Goal: Information Seeking & Learning: Learn about a topic

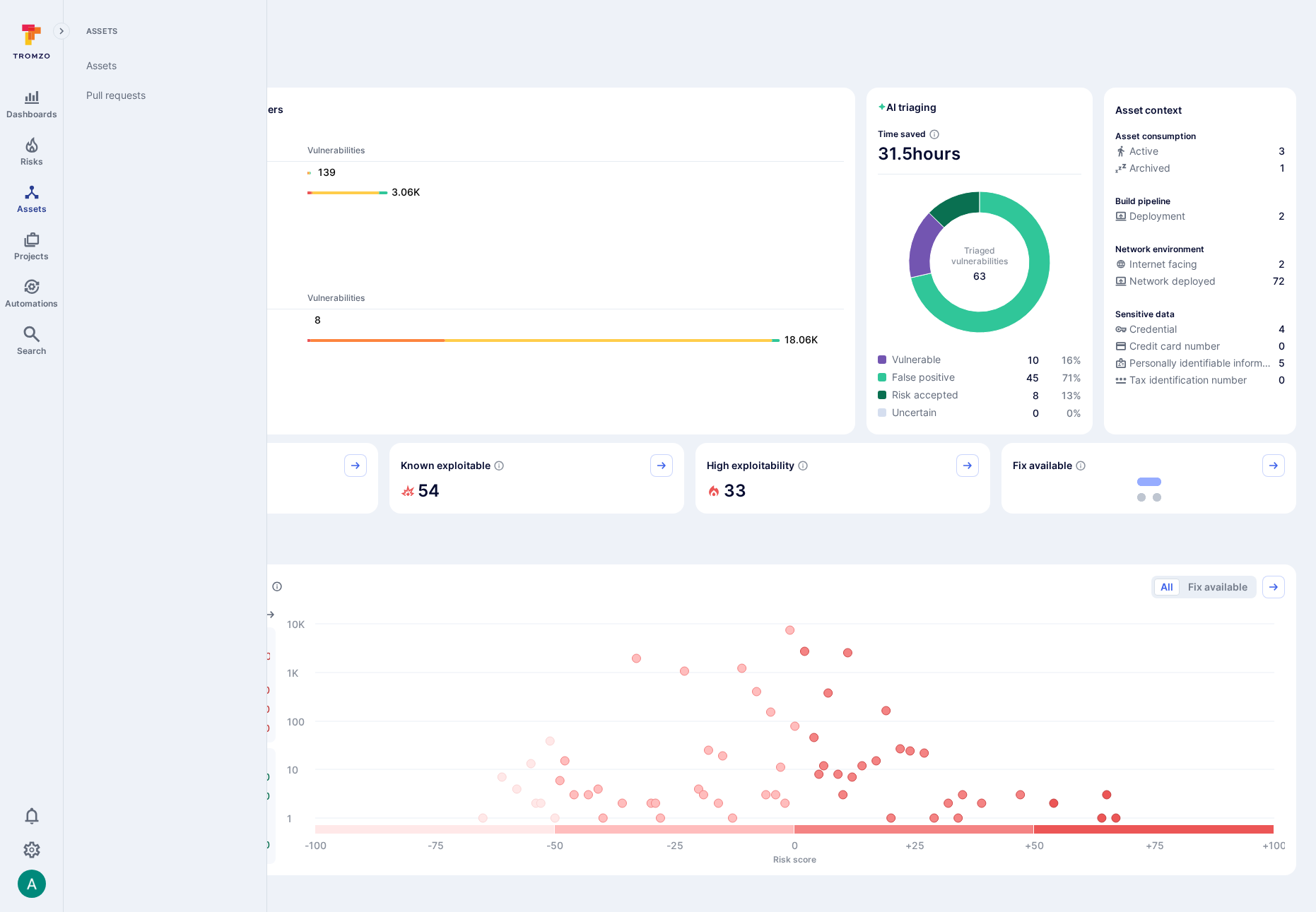
click at [36, 195] on icon "Assets" at bounding box center [31, 192] width 14 height 14
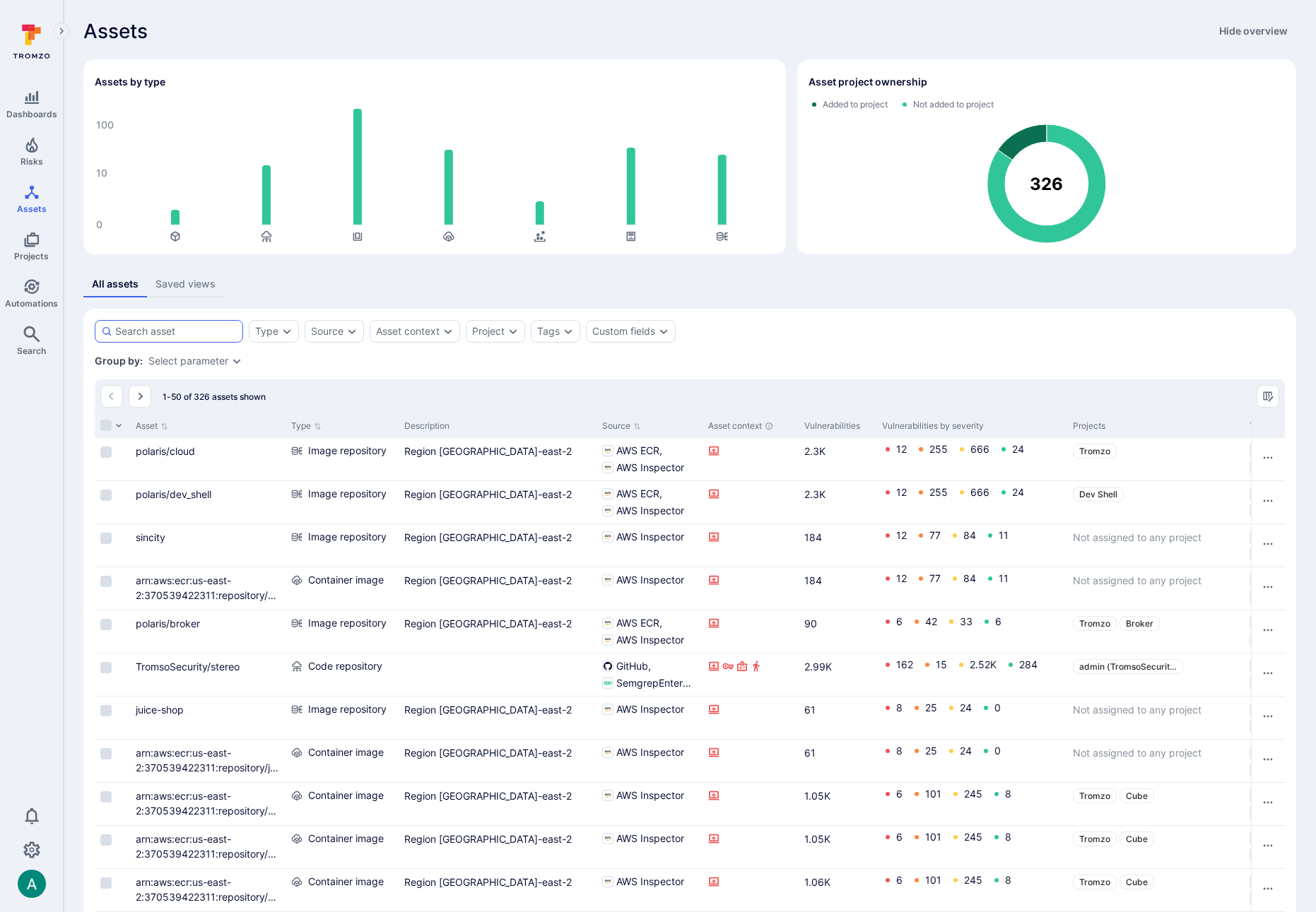
click at [187, 322] on div at bounding box center [168, 331] width 148 height 22
click at [187, 324] on input at bounding box center [175, 331] width 122 height 15
click at [178, 329] on input at bounding box center [175, 331] width 122 height 15
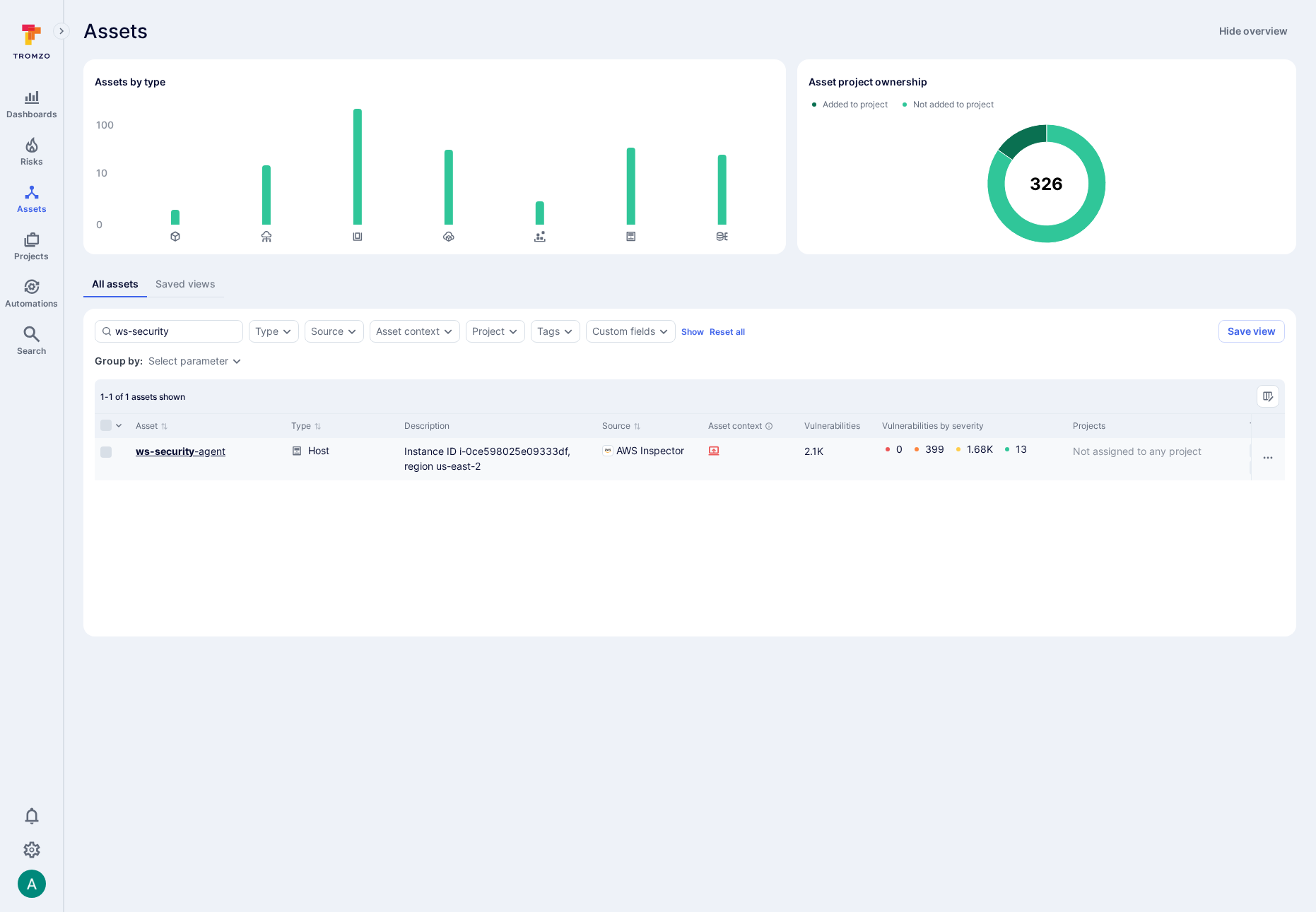
type input "ws-security"
click at [177, 451] on b "ws-security" at bounding box center [164, 451] width 58 height 12
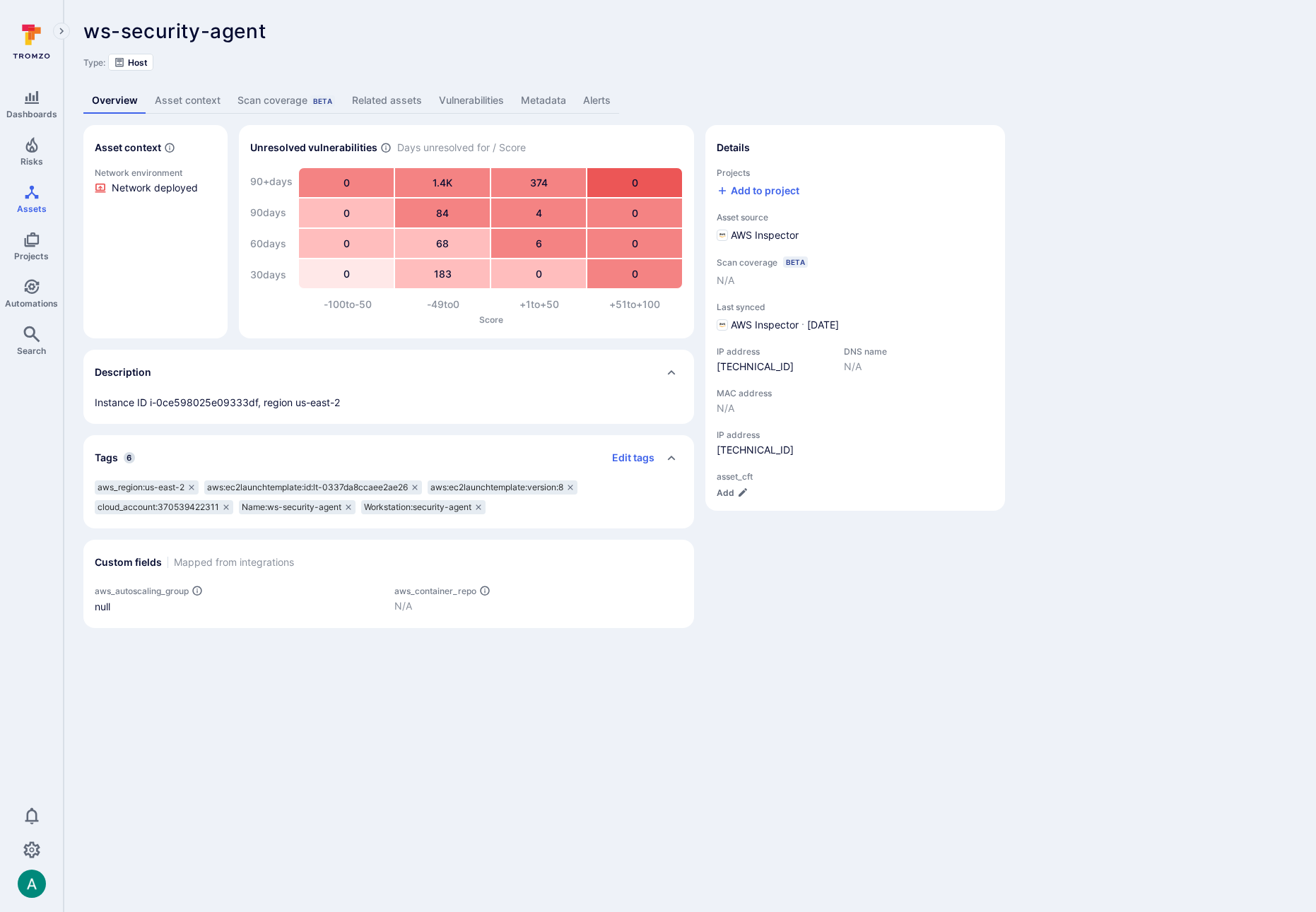
click at [459, 96] on link "Vulnerabilities" at bounding box center [471, 100] width 82 height 26
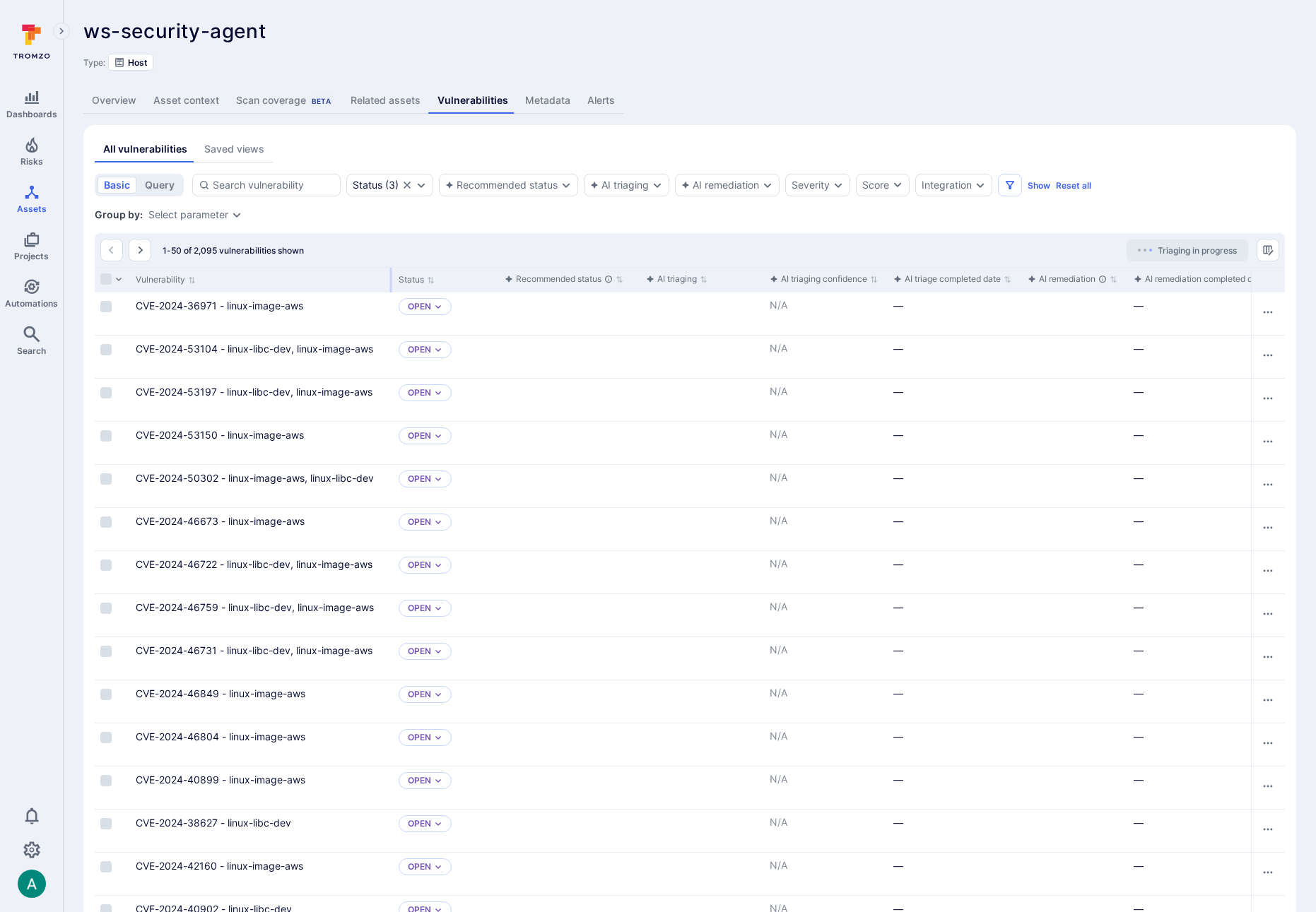
drag, startPoint x: 270, startPoint y: 276, endPoint x: 391, endPoint y: 270, distance: 121.1
click at [391, 270] on div "Vulnerability" at bounding box center [262, 279] width 263 height 25
click at [188, 210] on div "Select parameter" at bounding box center [188, 215] width 80 height 12
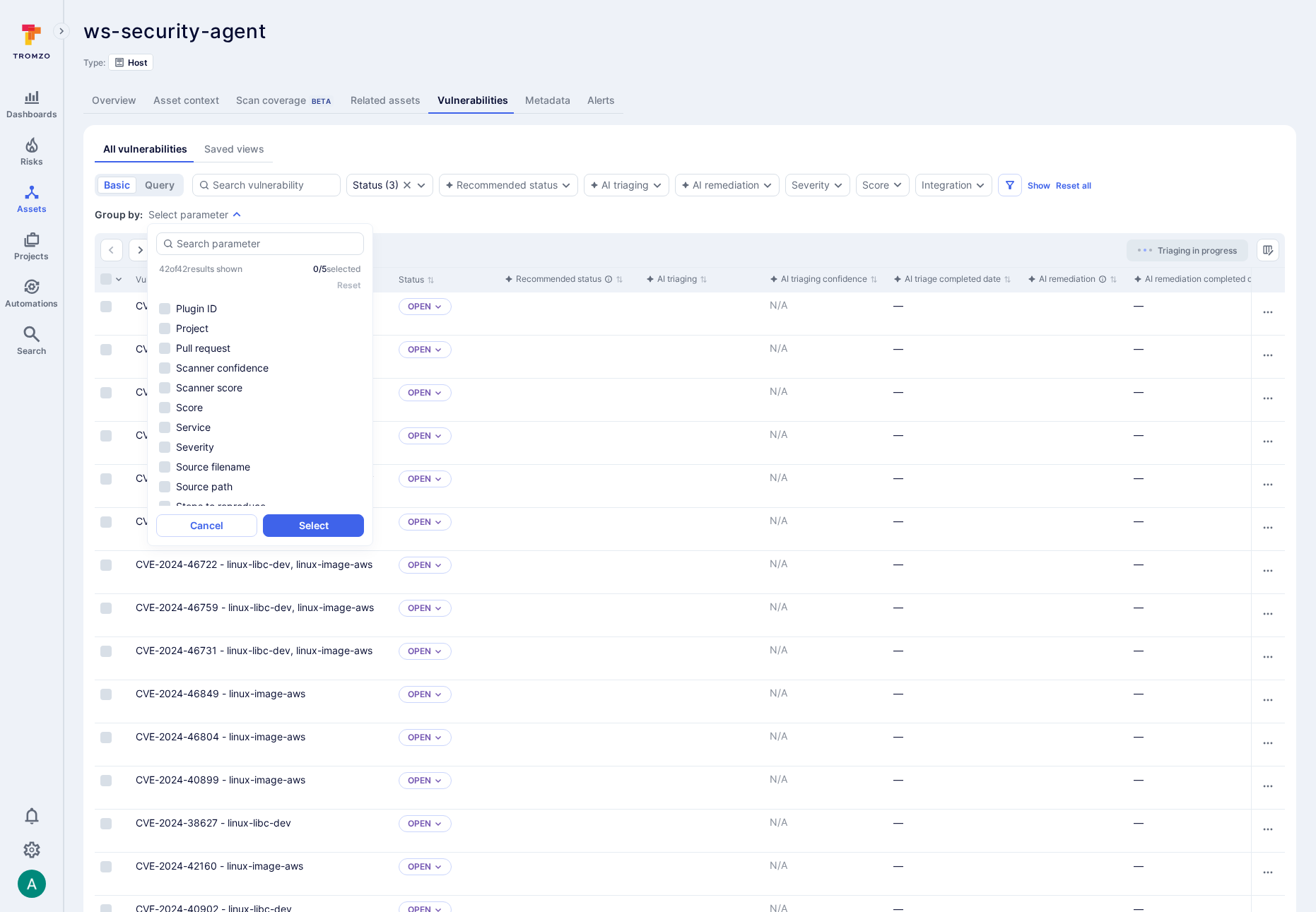
scroll to position [618, 0]
click at [252, 383] on li "Tool name" at bounding box center [259, 378] width 207 height 17
click at [306, 529] on button "Select" at bounding box center [313, 526] width 101 height 22
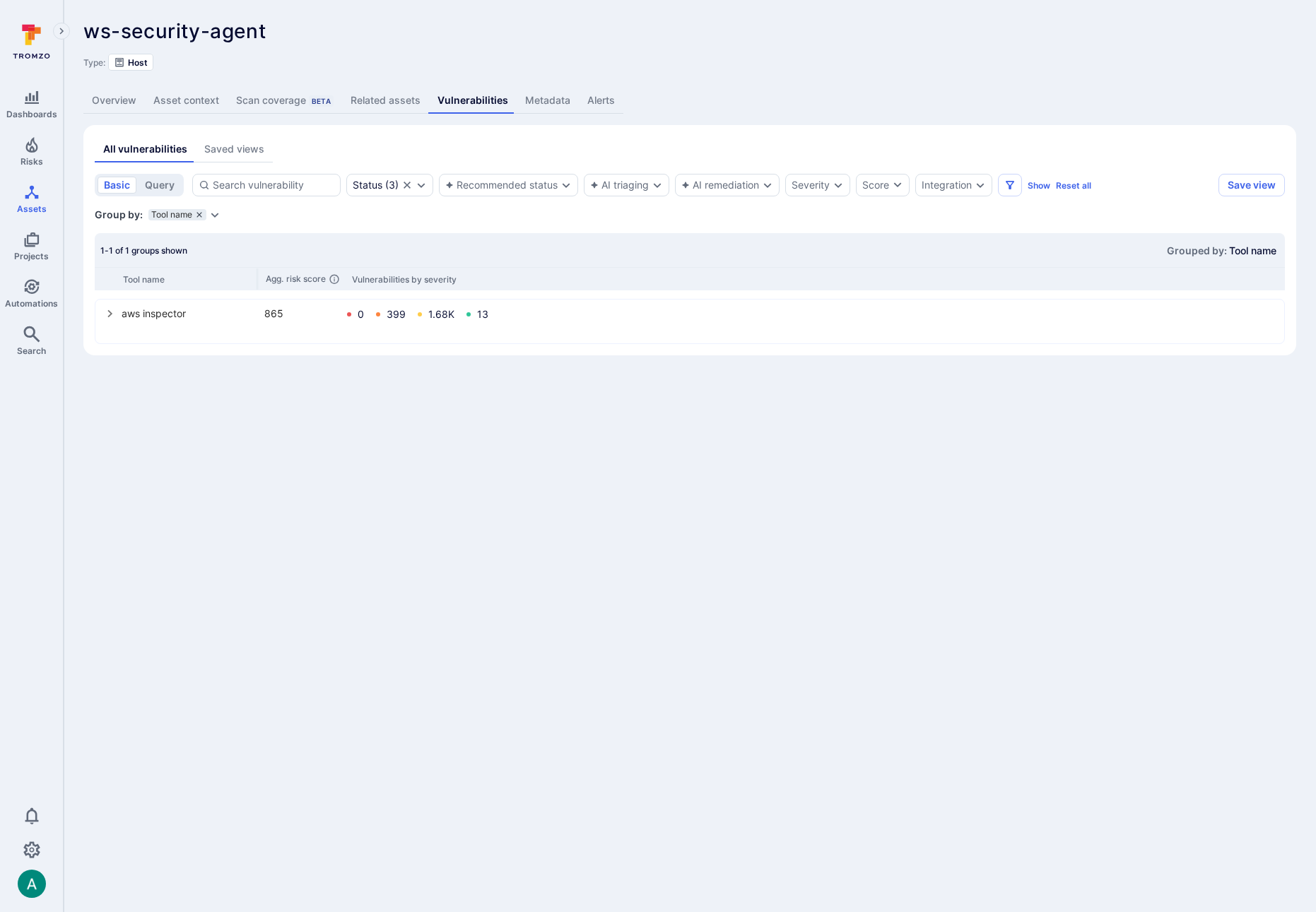
click at [200, 216] on icon "grouping parameters" at bounding box center [199, 214] width 5 height 5
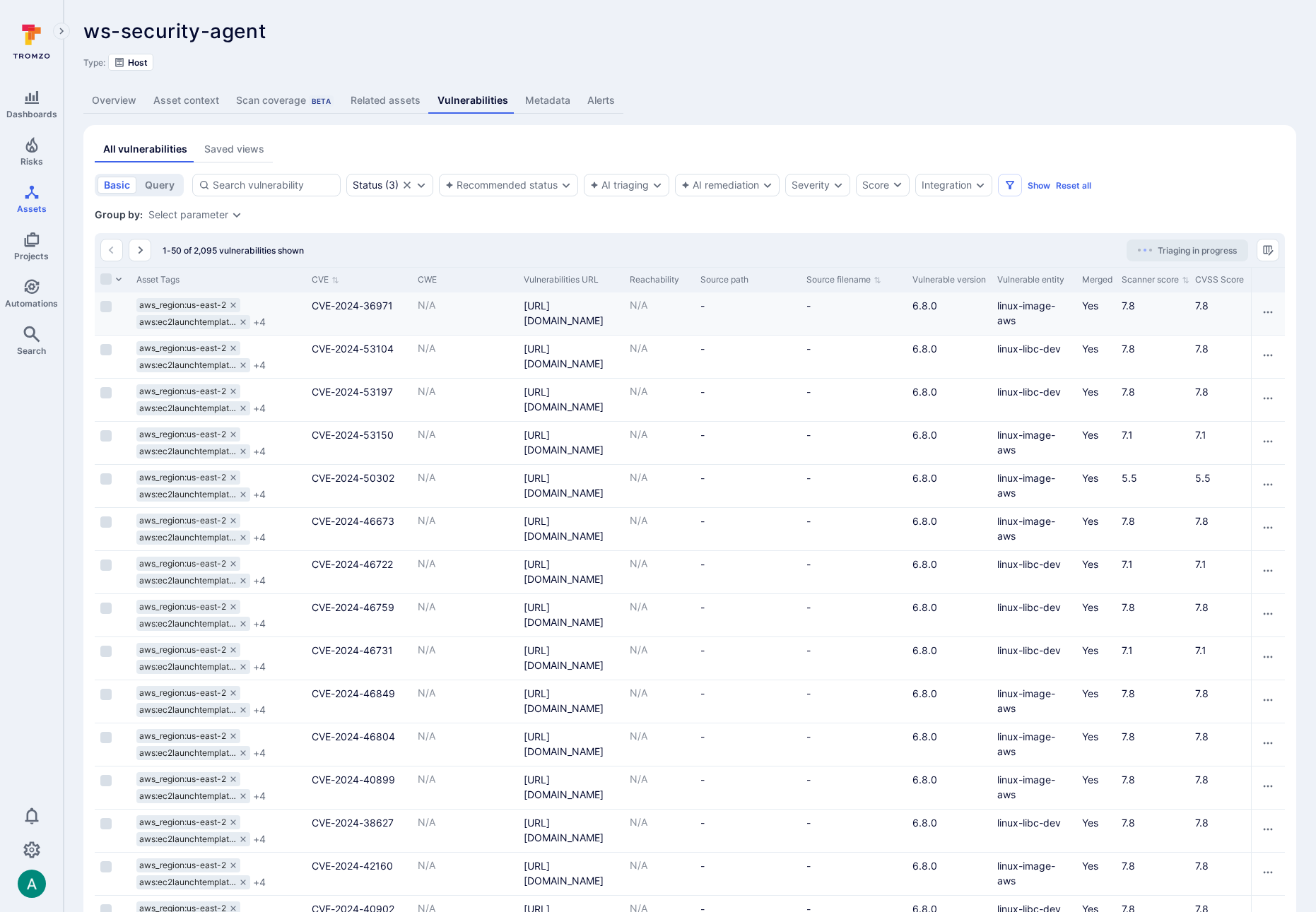
scroll to position [0, 3456]
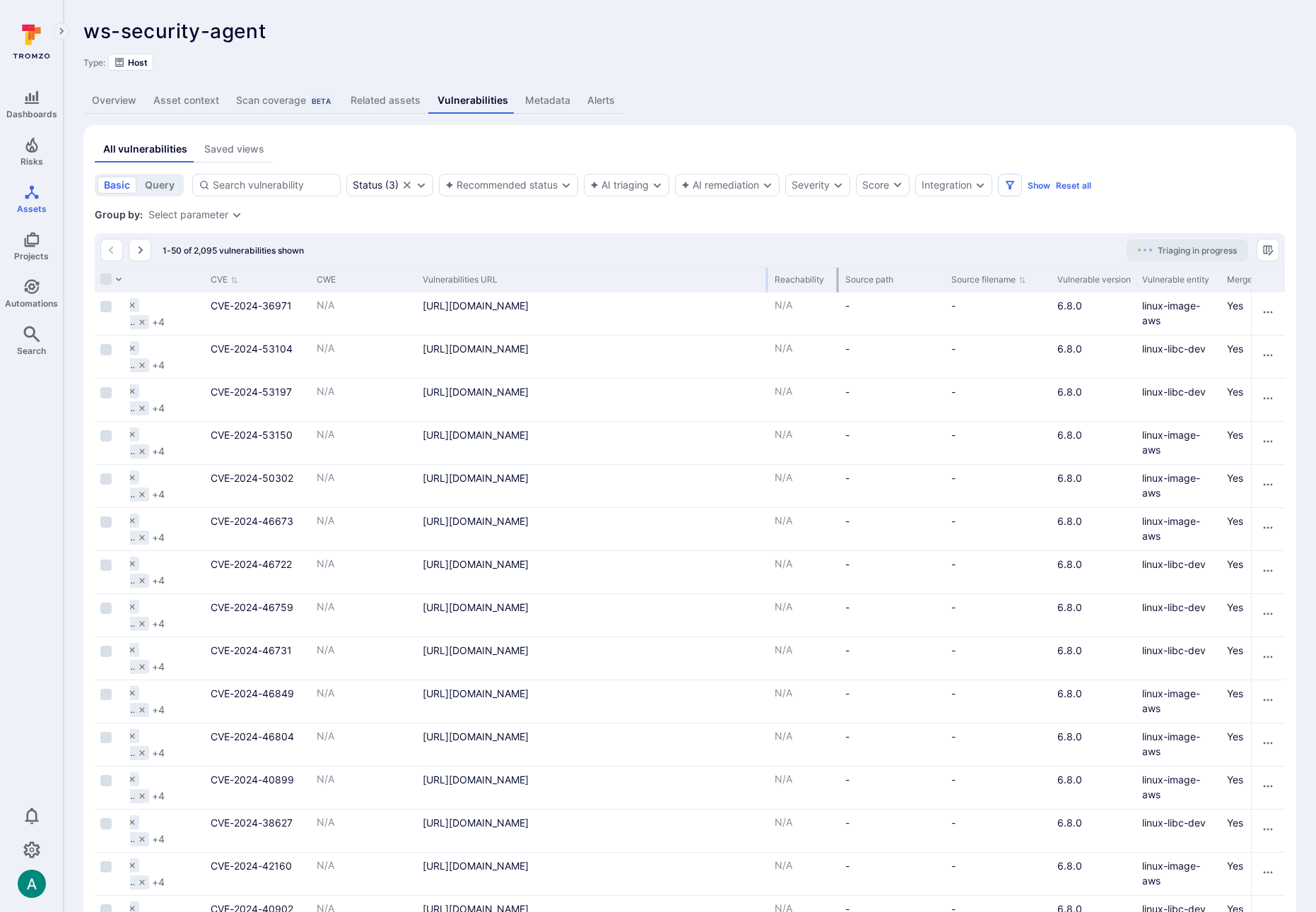
drag, startPoint x: 521, startPoint y: 282, endPoint x: 767, endPoint y: 286, distance: 246.0
click at [767, 286] on div at bounding box center [767, 279] width 2 height 24
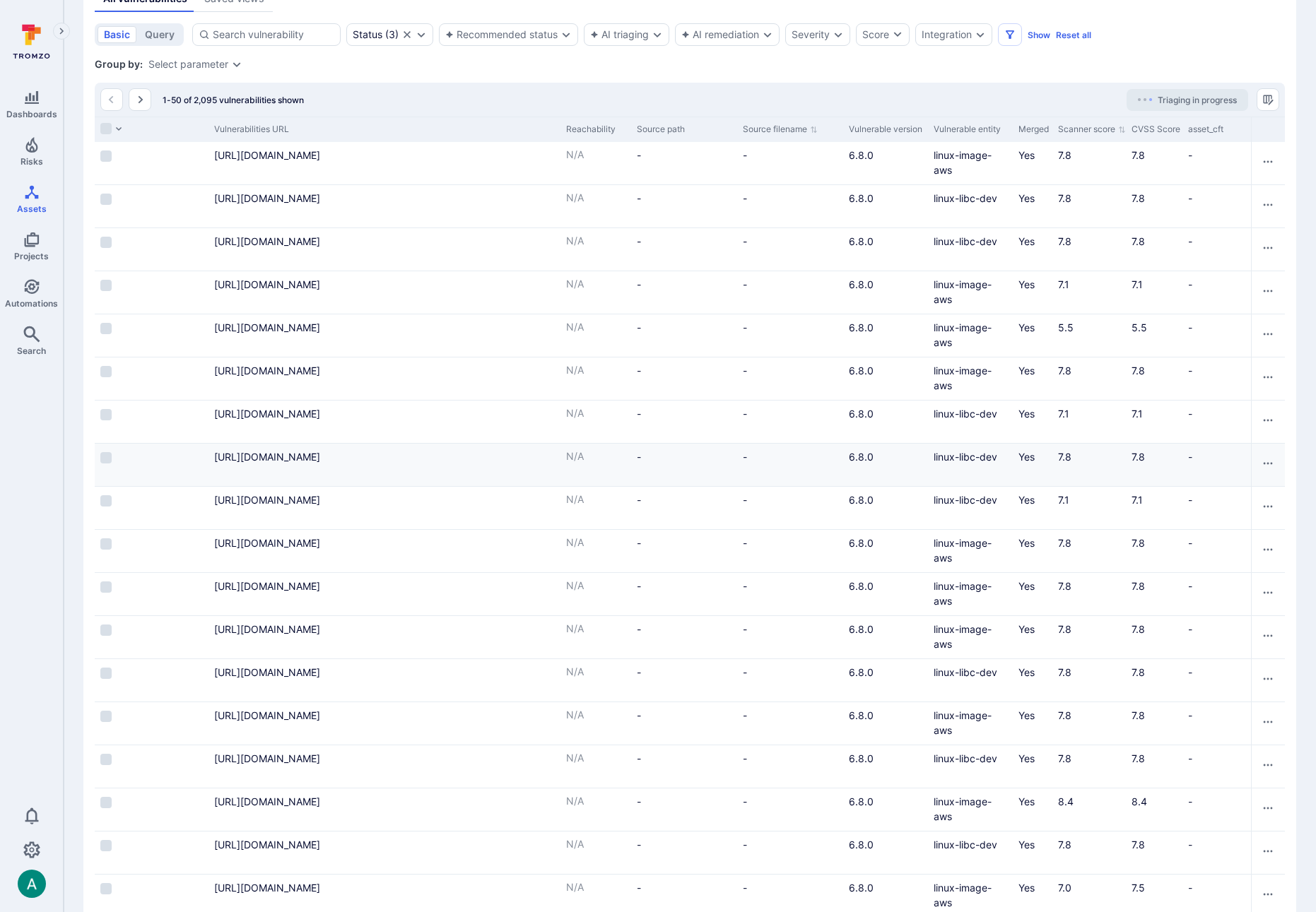
scroll to position [0, 3702]
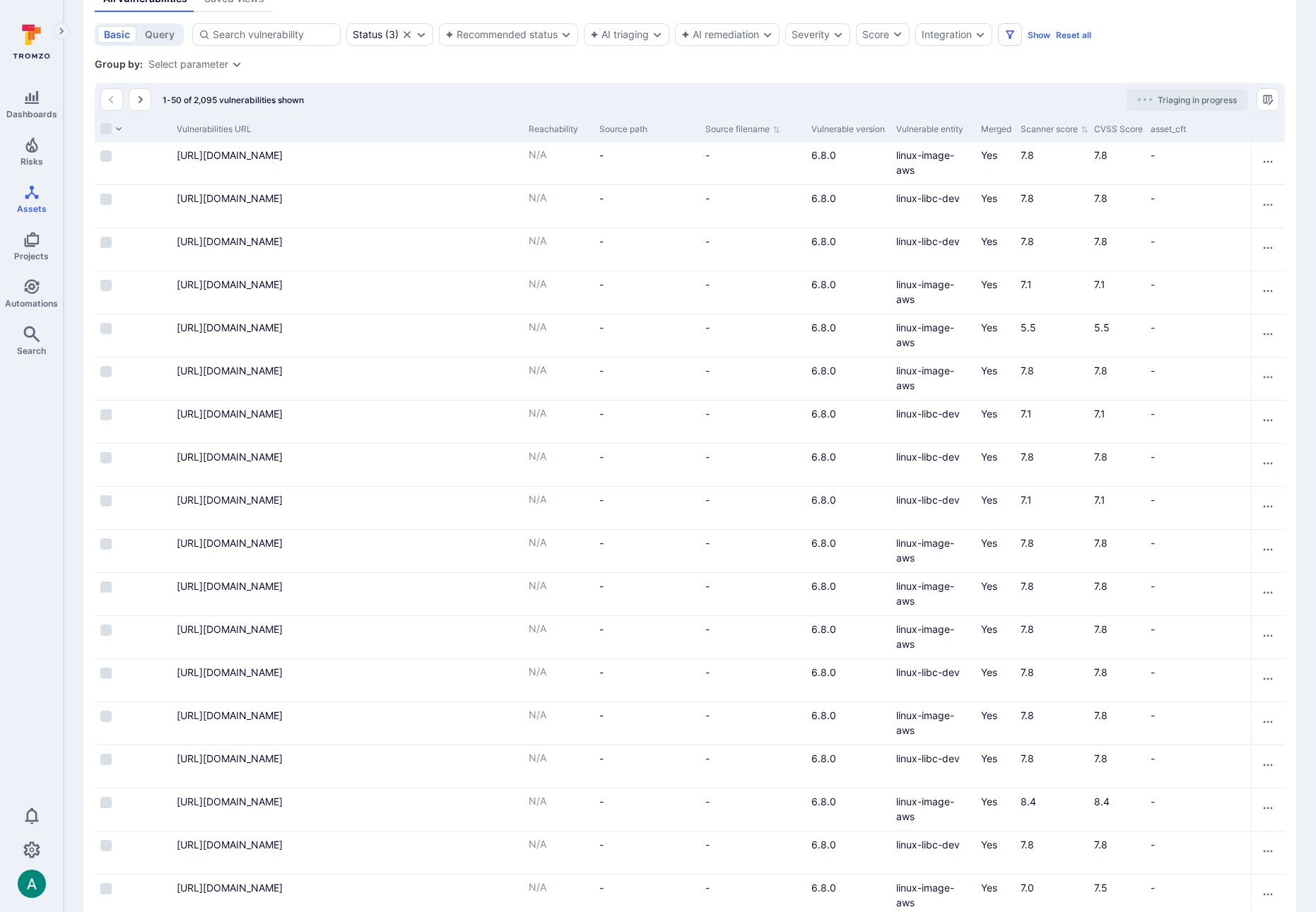
click at [199, 57] on div "Group by: Select parameter" at bounding box center [689, 64] width 1190 height 15
click at [198, 60] on div "Select parameter" at bounding box center [188, 64] width 80 height 12
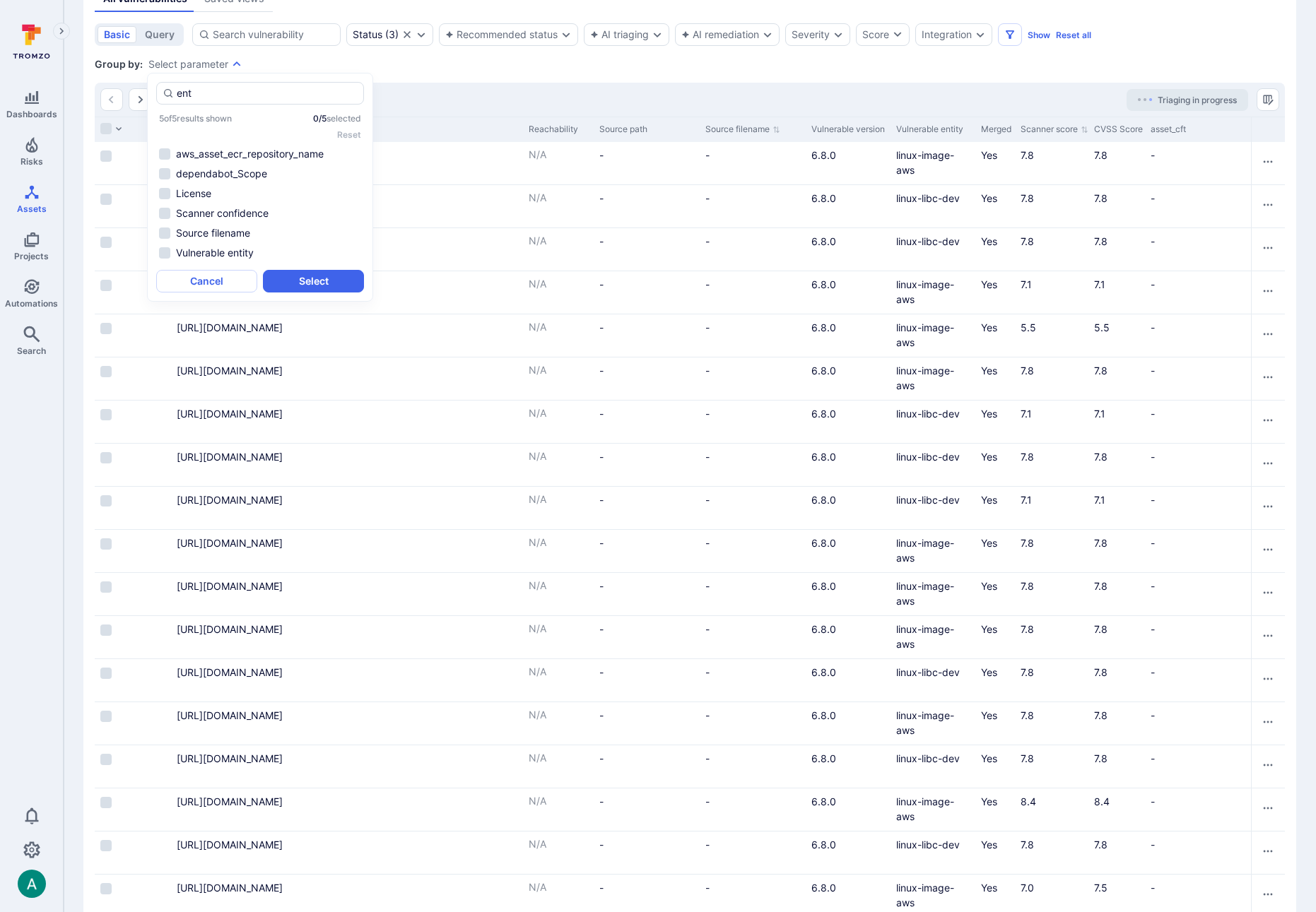
type input "enti"
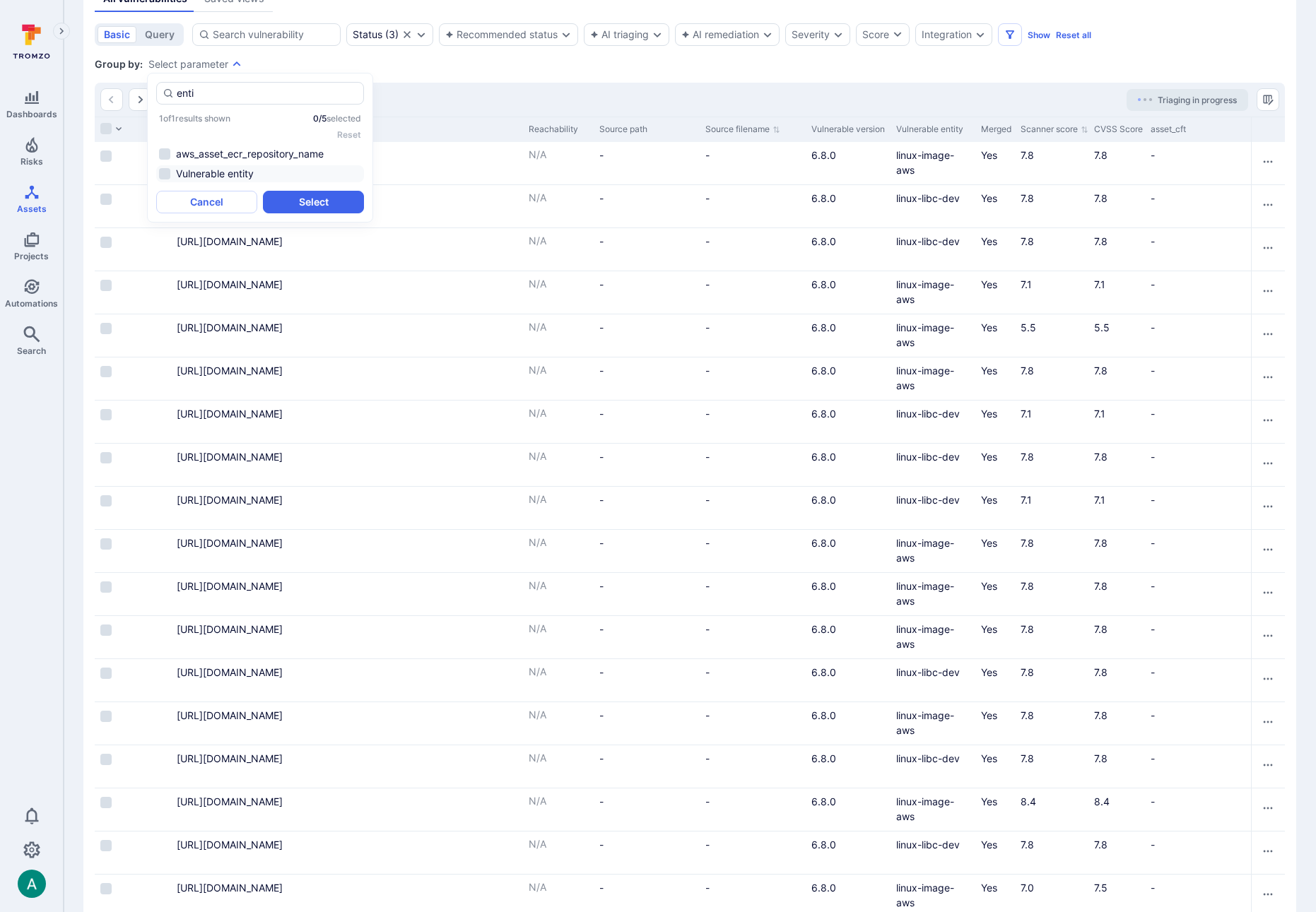
scroll to position [0, 3701]
click at [228, 168] on li "Vulnerable entity" at bounding box center [259, 173] width 207 height 17
click at [320, 201] on button "Select" at bounding box center [313, 201] width 101 height 22
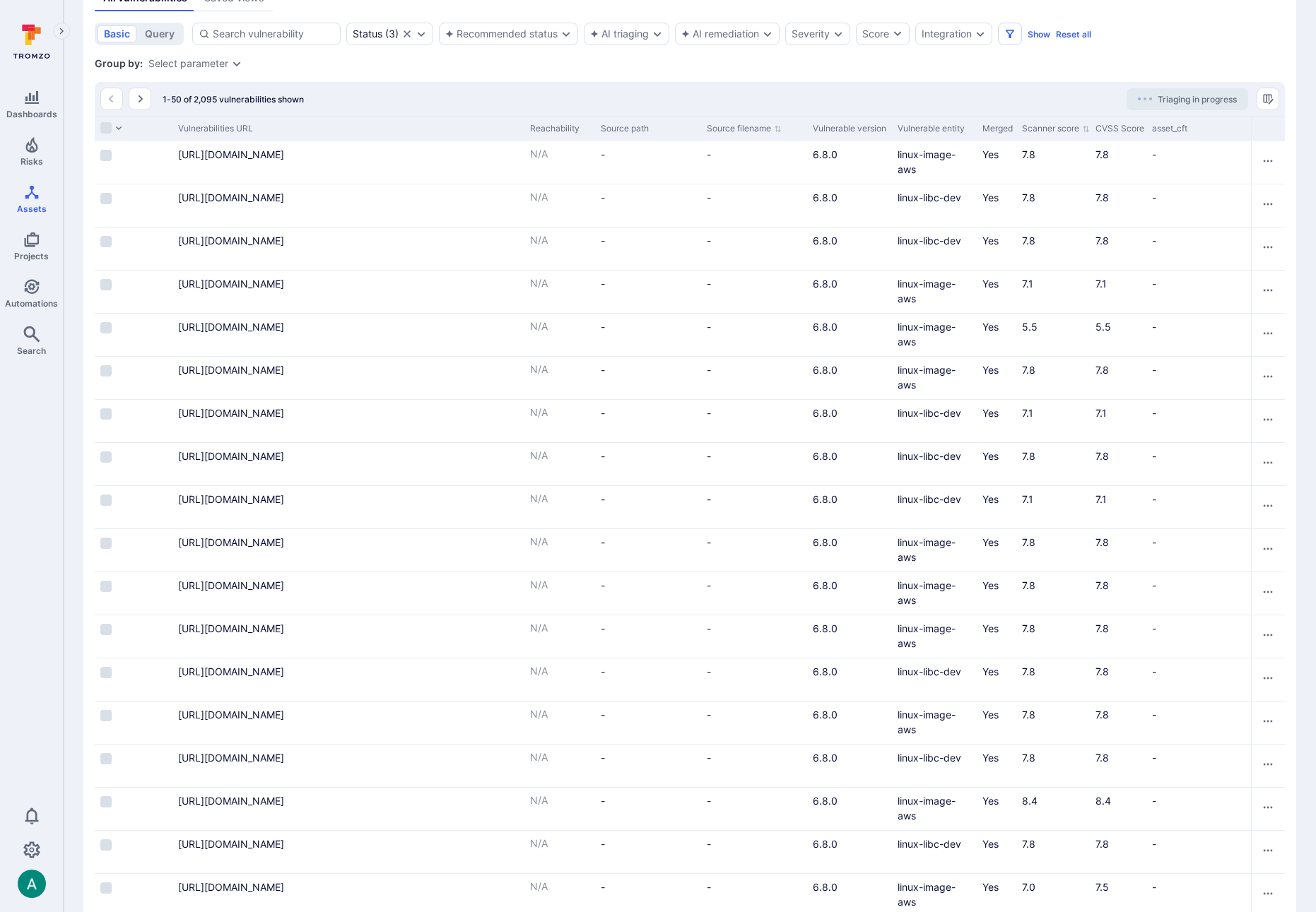
scroll to position [0, 3669]
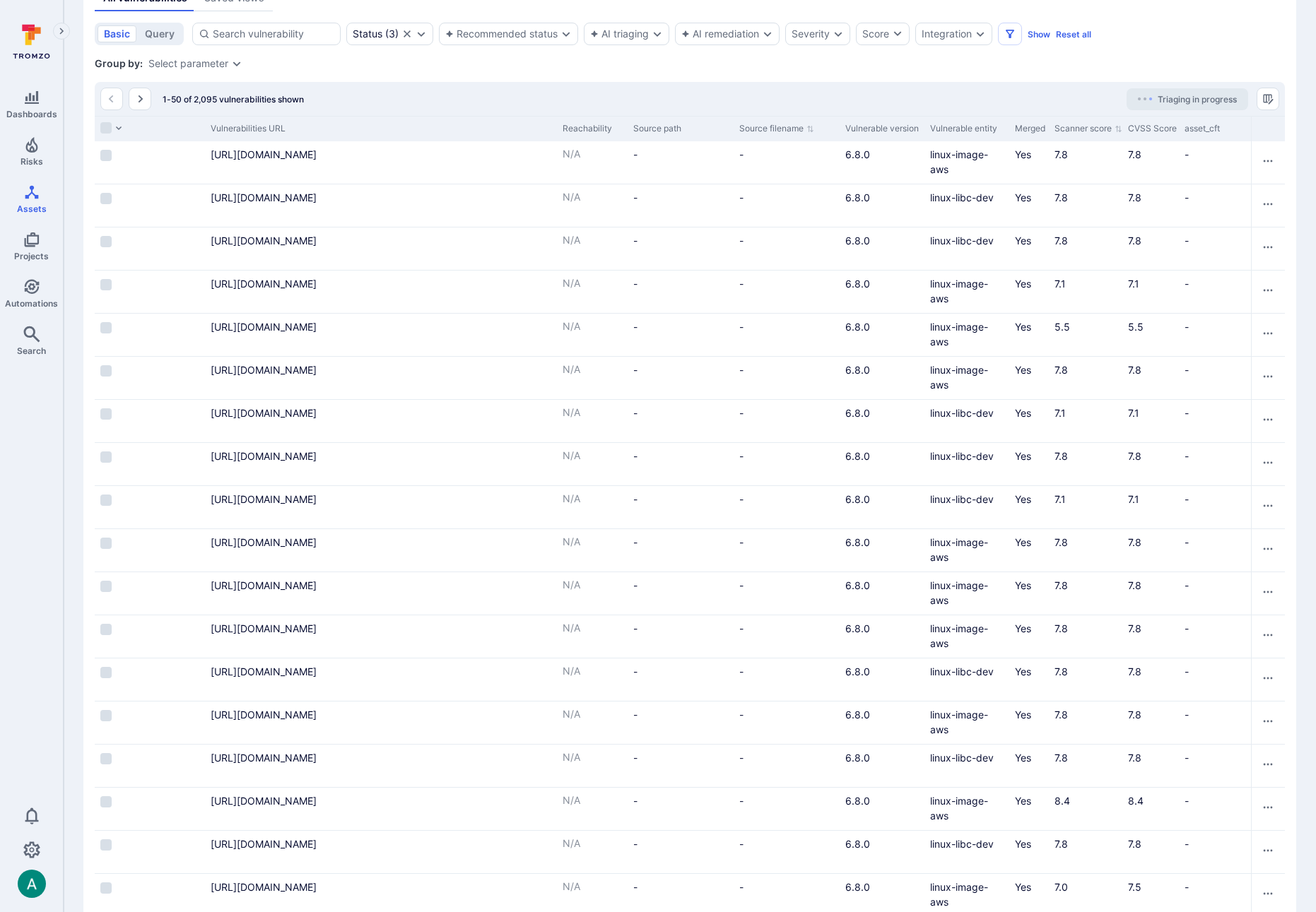
click at [211, 65] on div "Select parameter" at bounding box center [188, 64] width 80 height 12
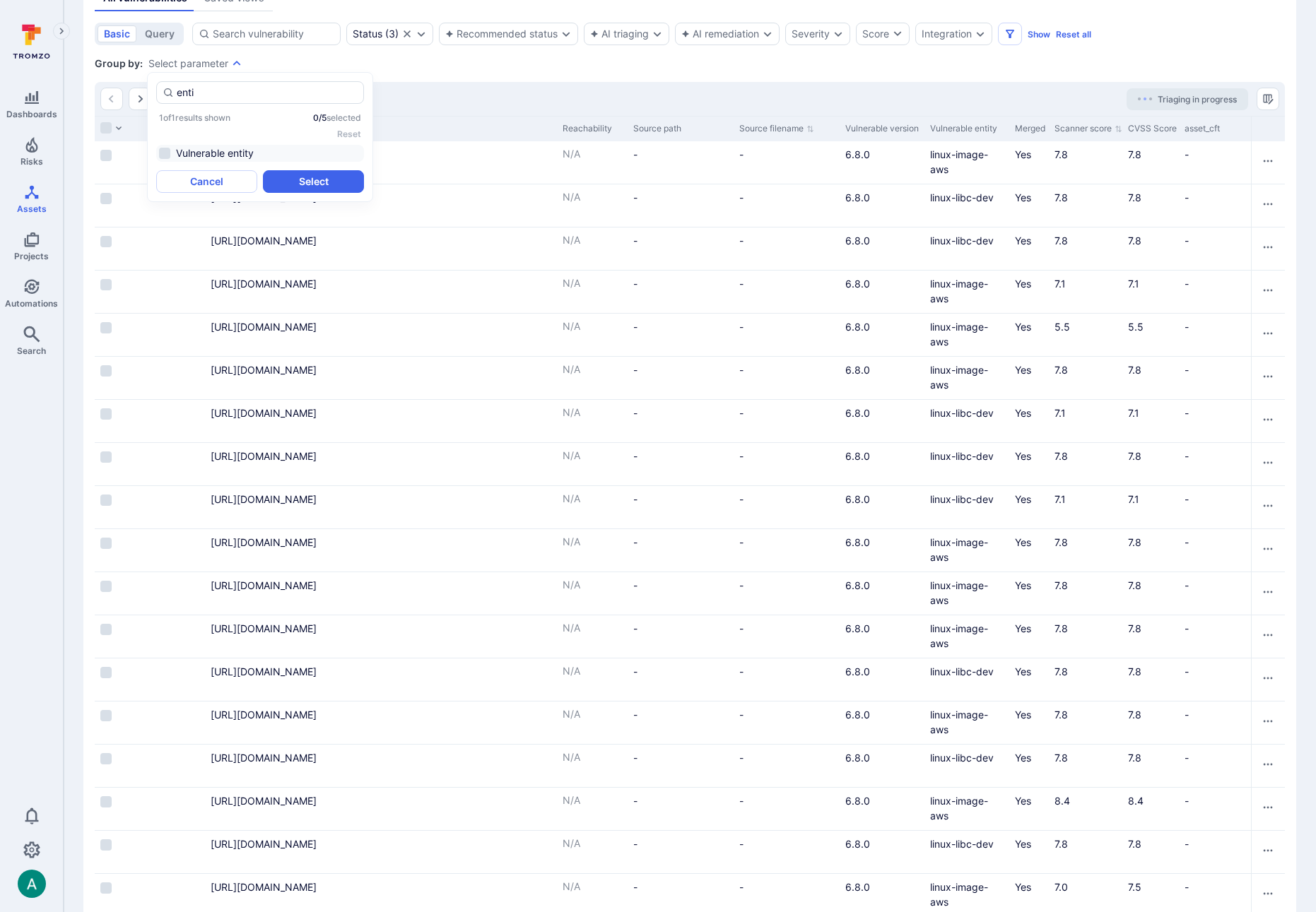
click at [160, 152] on li "Vulnerable entity" at bounding box center [259, 153] width 207 height 17
click at [293, 179] on button "Select" at bounding box center [313, 181] width 101 height 22
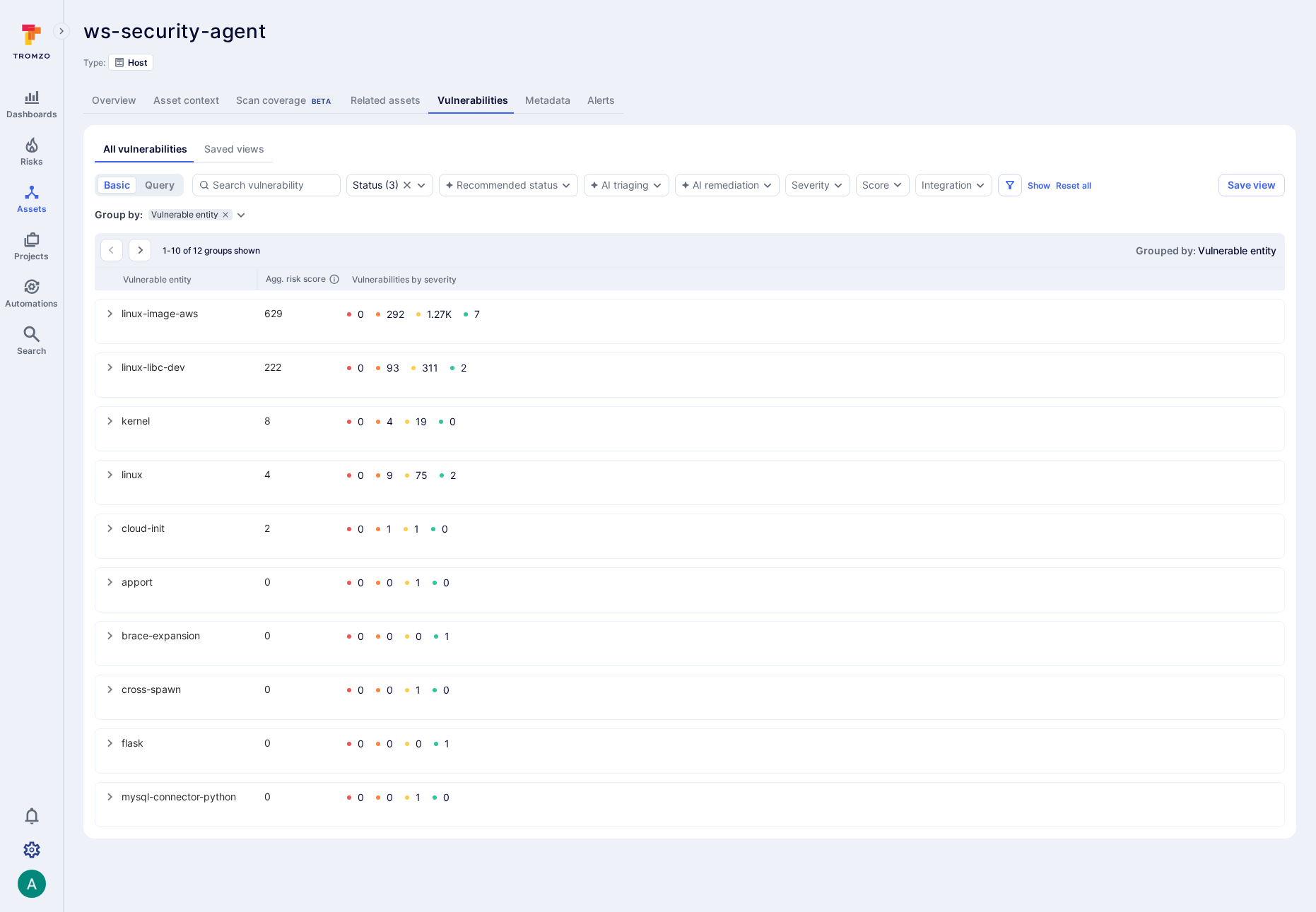
click at [34, 858] on link "Settings" at bounding box center [31, 850] width 63 height 28
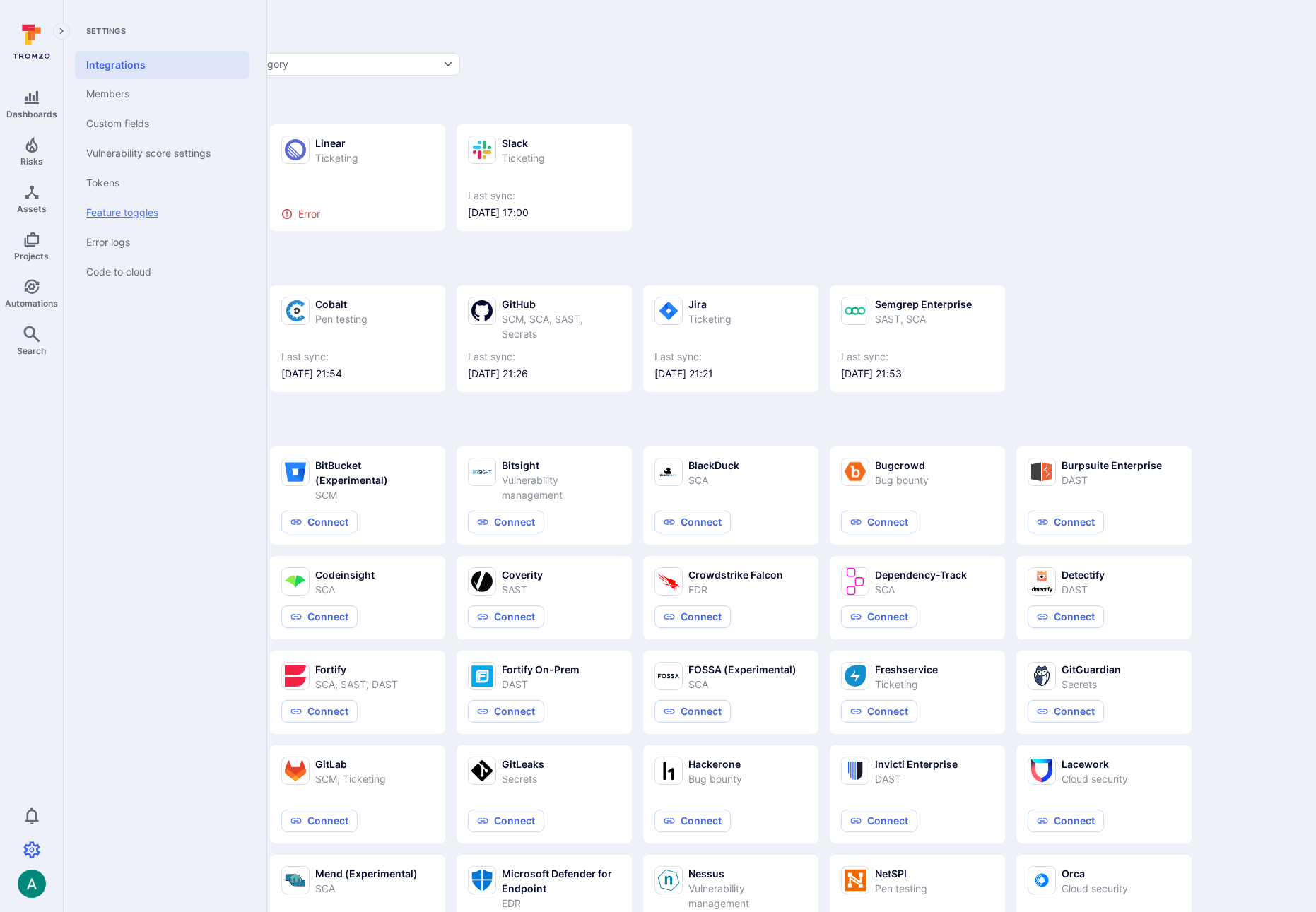
click at [132, 210] on link "Feature toggles" at bounding box center [162, 212] width 174 height 29
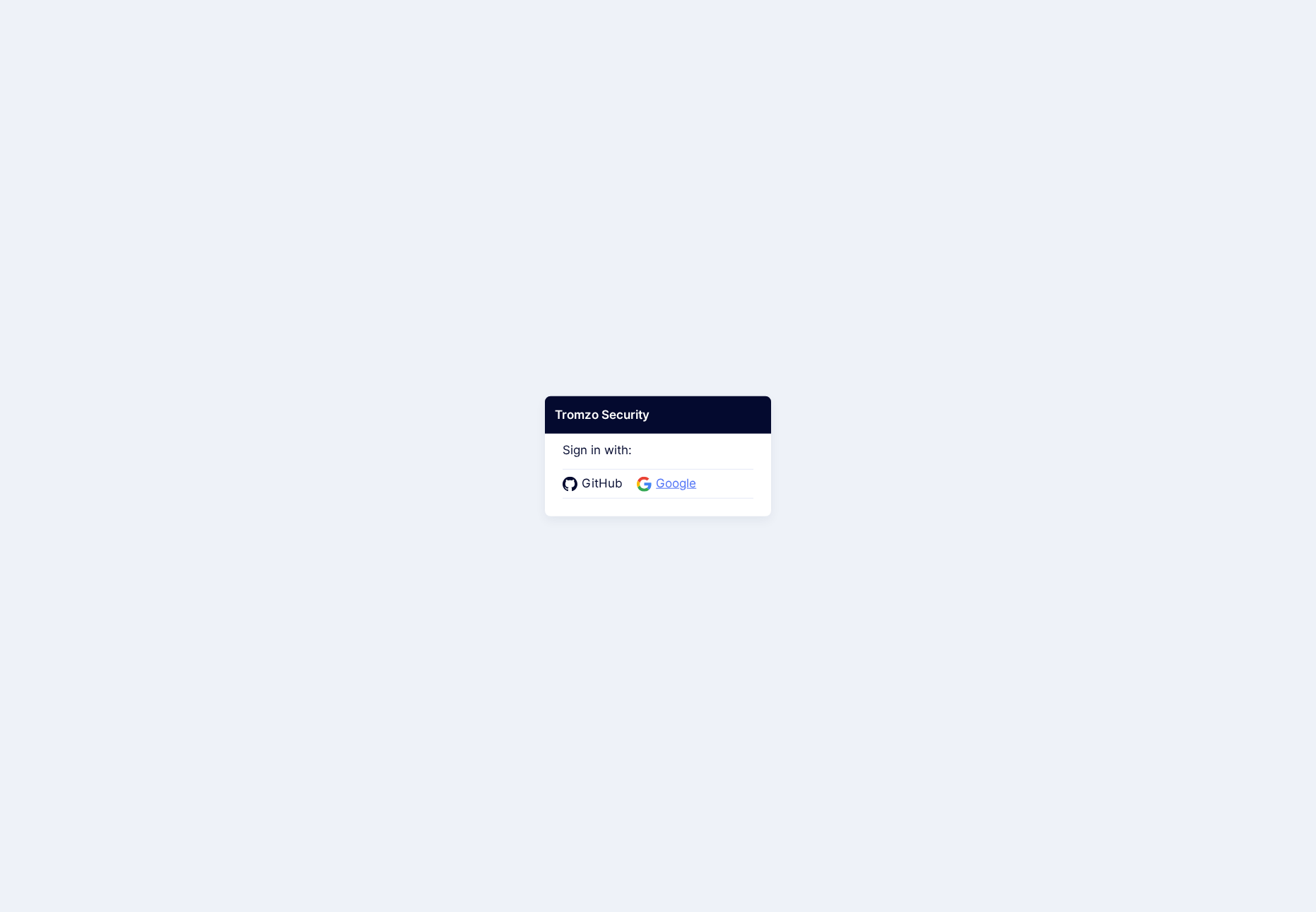
click at [680, 479] on span "Google" at bounding box center [676, 484] width 49 height 18
